Goal: Navigation & Orientation: Understand site structure

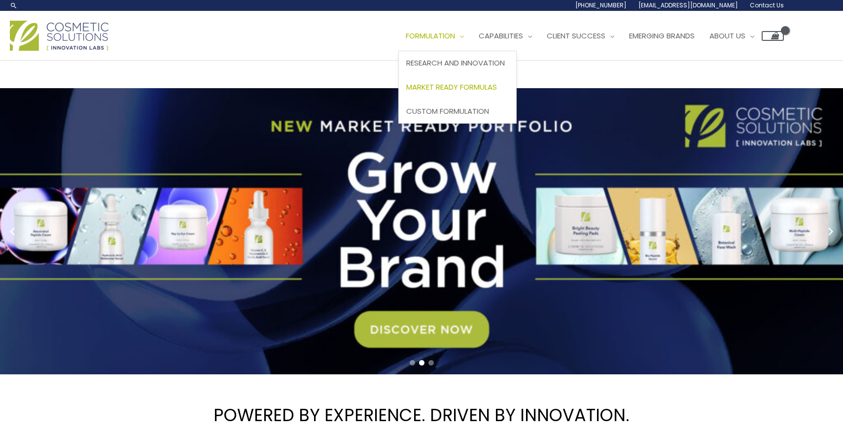
click at [478, 87] on span "Market Ready Formulas" at bounding box center [451, 87] width 91 height 10
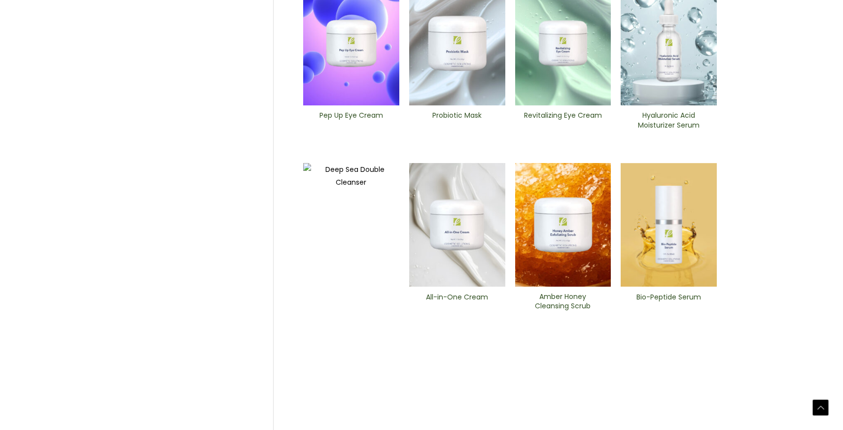
scroll to position [349, 0]
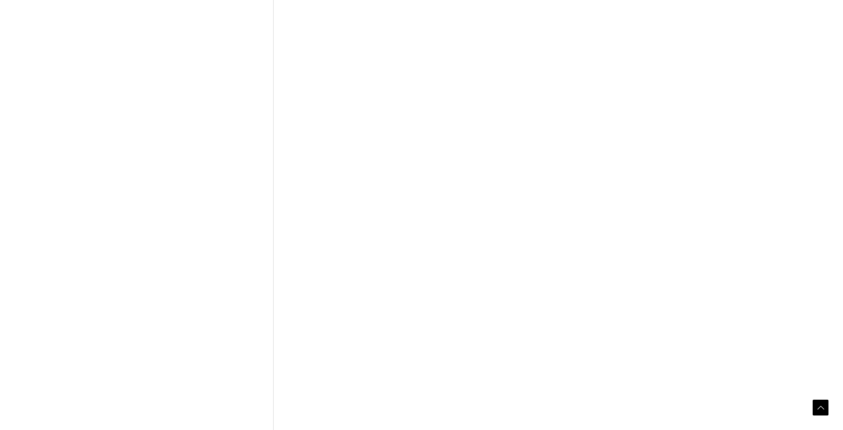
scroll to position [411, 0]
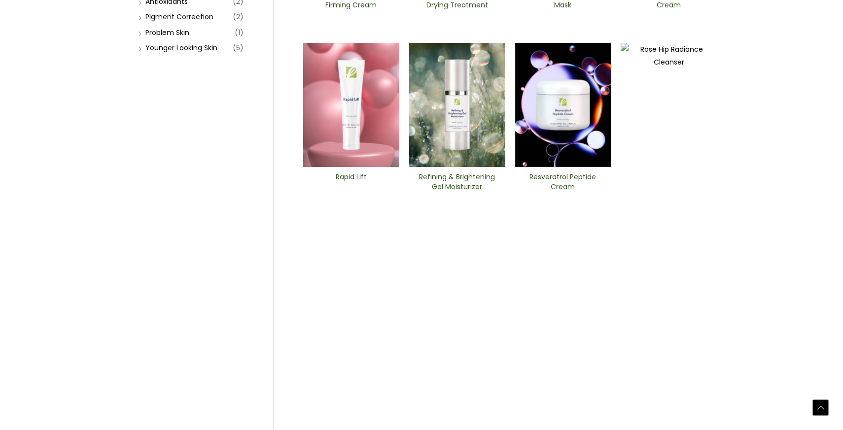
scroll to position [355, 0]
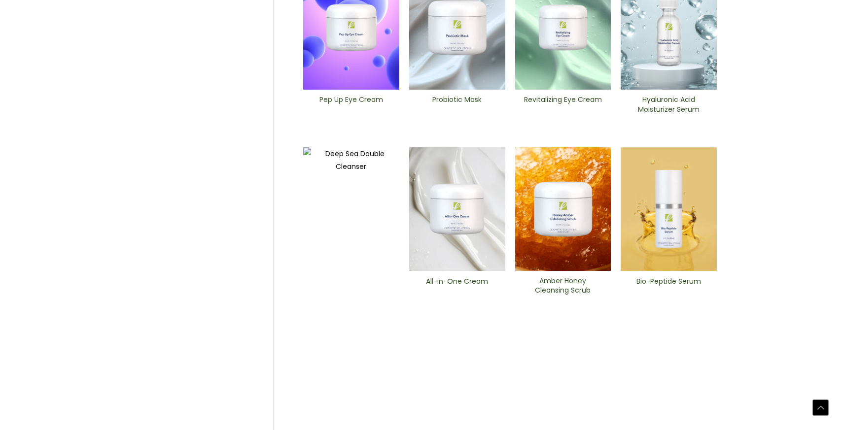
scroll to position [376, 0]
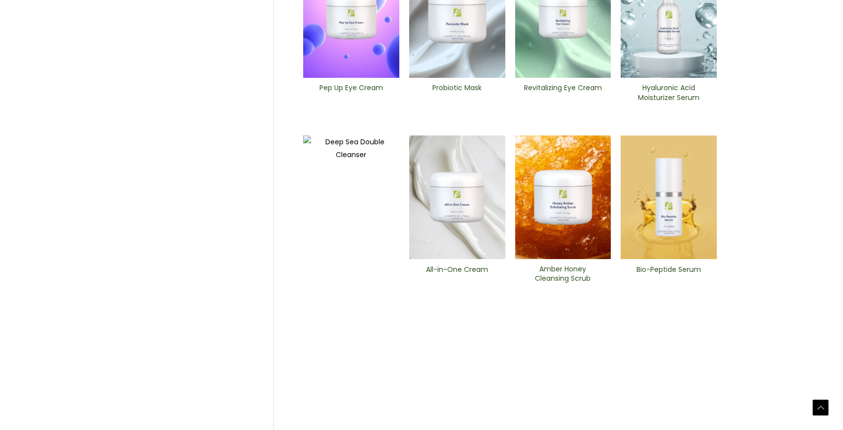
click at [670, 229] on img at bounding box center [669, 198] width 96 height 124
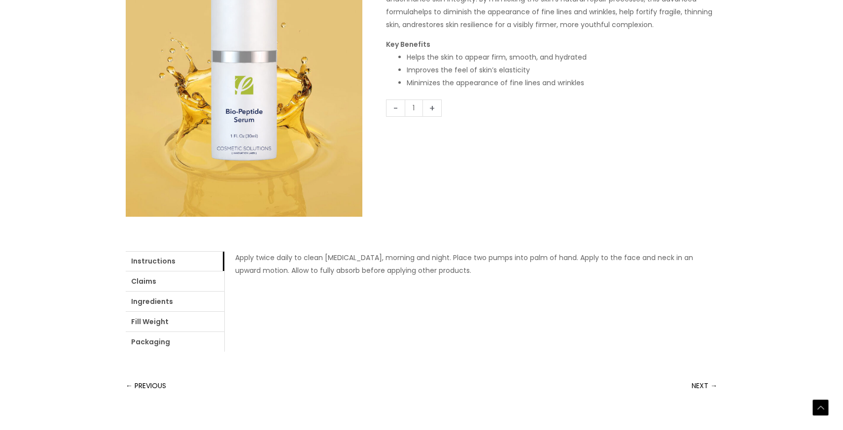
scroll to position [300, 0]
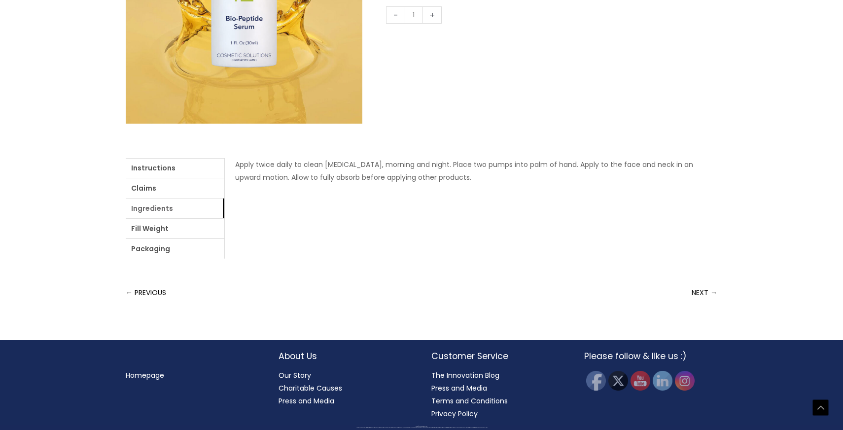
click at [168, 211] on link "Ingredients" at bounding box center [175, 209] width 99 height 20
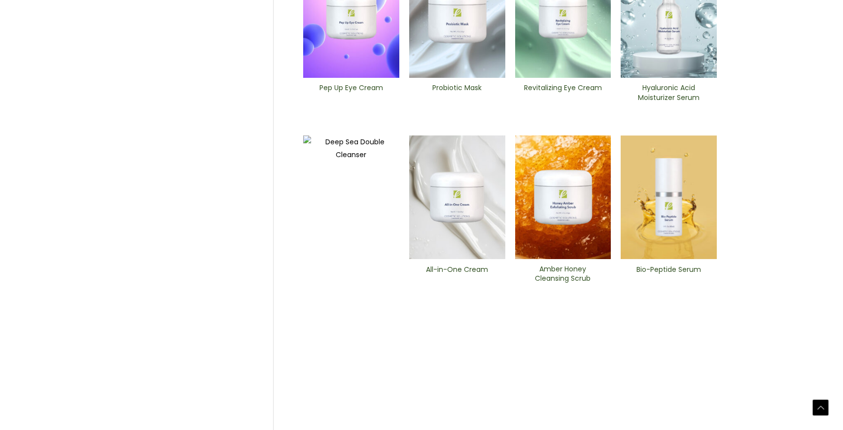
scroll to position [376, 0]
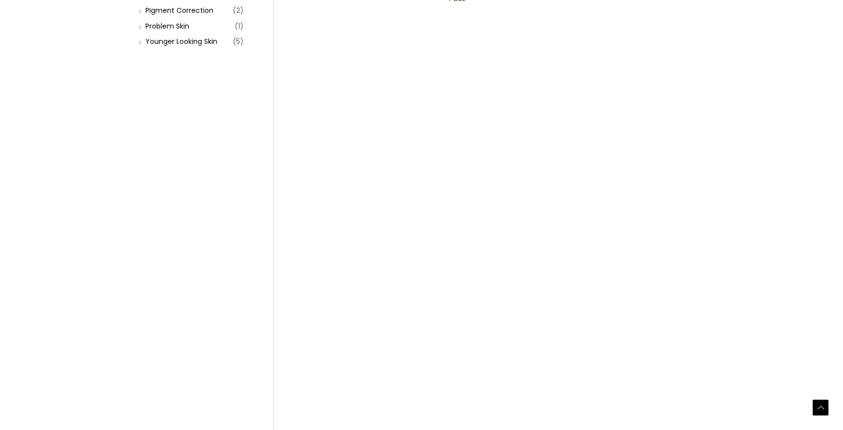
scroll to position [328, 0]
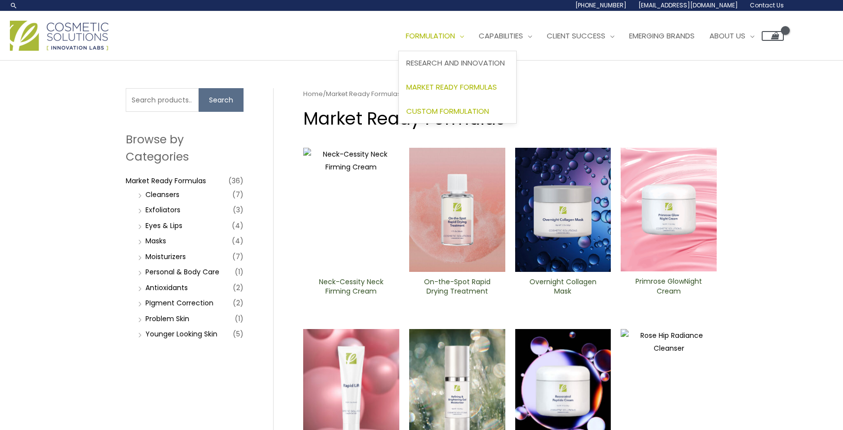
click at [472, 113] on span "Custom Formulation" at bounding box center [447, 111] width 83 height 10
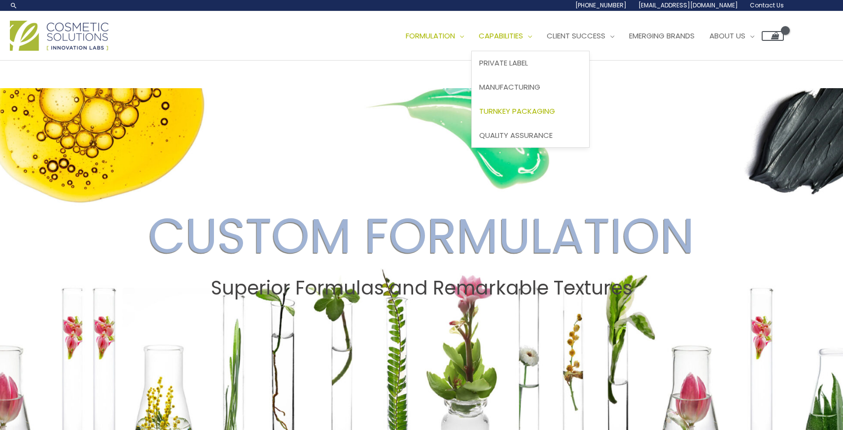
click at [530, 113] on span "Turnkey Packaging" at bounding box center [517, 111] width 76 height 10
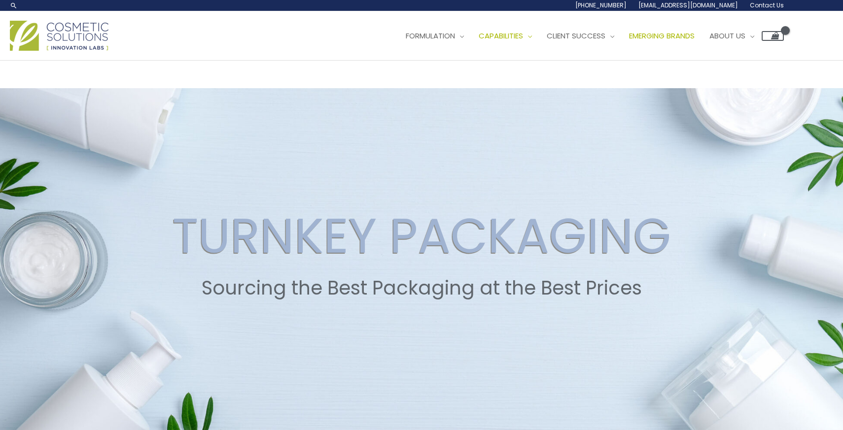
click at [695, 36] on span "Emerging Brands" at bounding box center [662, 36] width 66 height 10
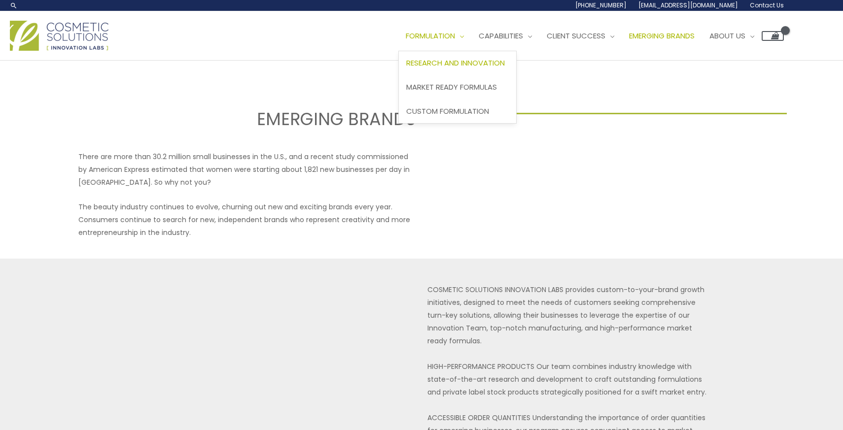
click at [463, 61] on span "Research and Innovation" at bounding box center [455, 63] width 99 height 10
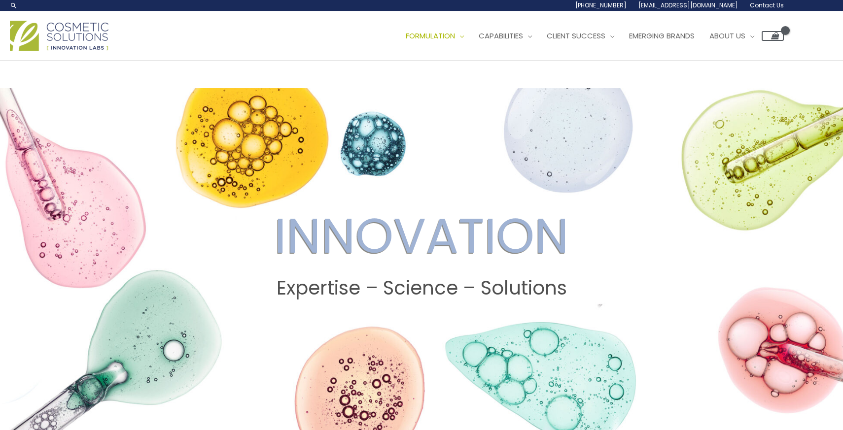
click at [31, 43] on img at bounding box center [59, 36] width 99 height 30
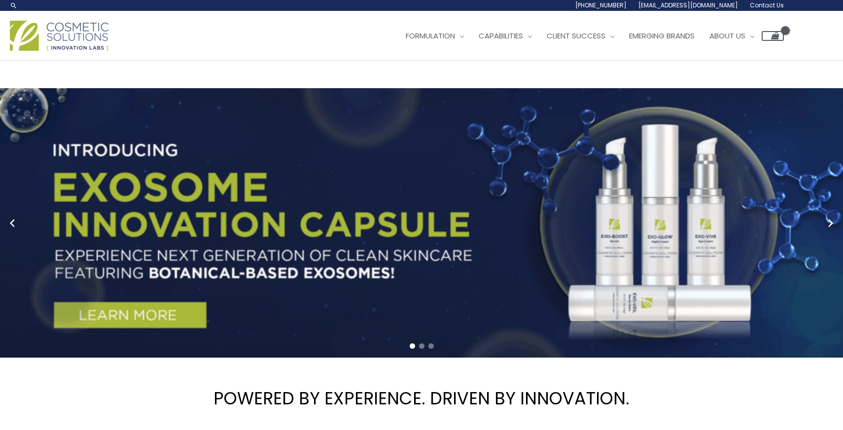
click at [147, 319] on link "1 / 3" at bounding box center [421, 223] width 843 height 270
